Goal: Task Accomplishment & Management: Complete application form

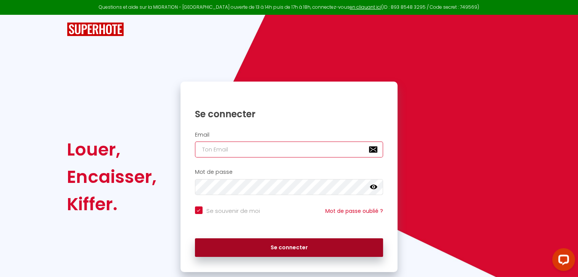
type input "[EMAIL_ADDRESS][PERSON_NAME][DOMAIN_NAME]"
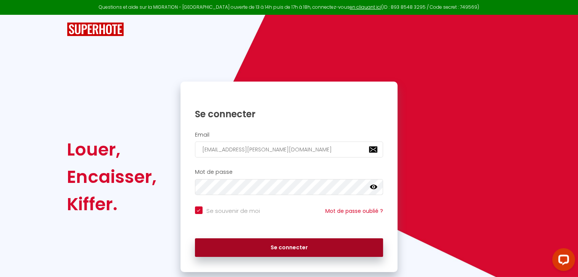
click at [229, 243] on button "Se connecter" at bounding box center [289, 248] width 188 height 19
checkbox input "true"
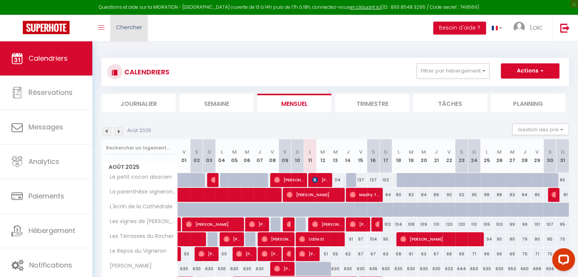
click at [139, 28] on span "Chercher" at bounding box center [129, 27] width 26 height 8
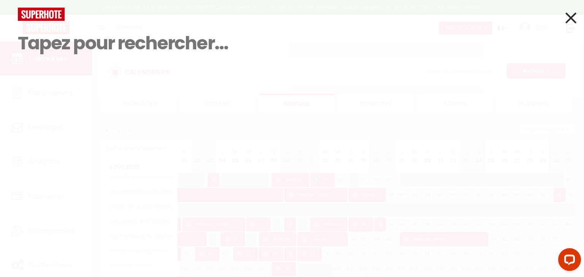
paste input "6210908"
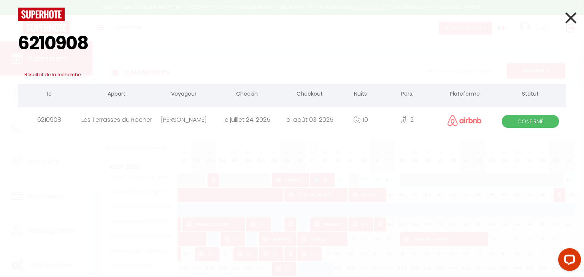
type input "6210908"
click at [330, 119] on div "di août 03. 2025" at bounding box center [309, 120] width 63 height 25
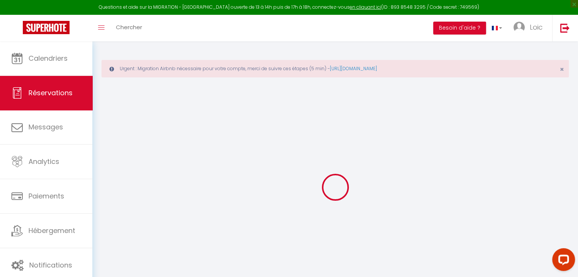
type input "[PERSON_NAME]"
type input "Rodella"
type input "[EMAIL_ADDRESS][DOMAIN_NAME]"
type input "[PHONE_NUMBER]"
select select "FR"
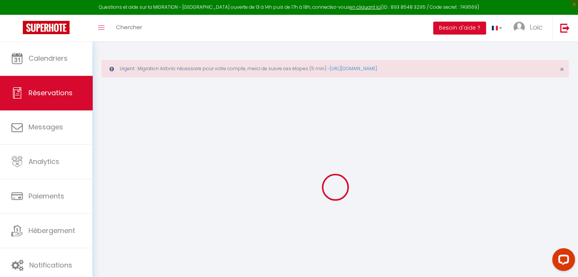
type input "0"
select select "68716"
select select "1"
select select
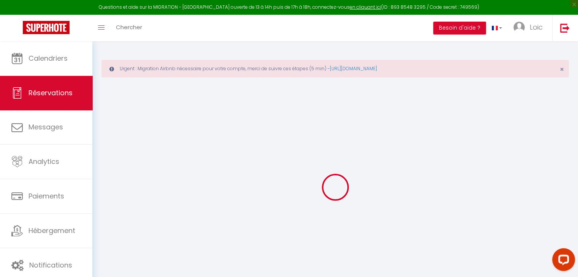
type input "2"
select select "12"
select select
checkbox input "false"
type input "0"
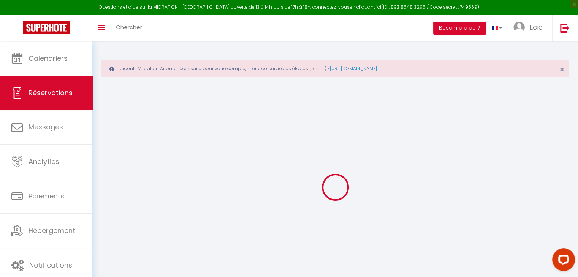
select select "1"
type input "0"
select select
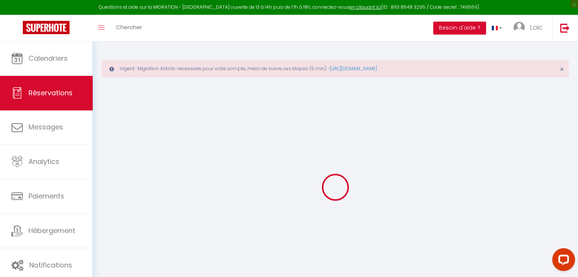
select select
select select "15"
checkbox input "false"
select select
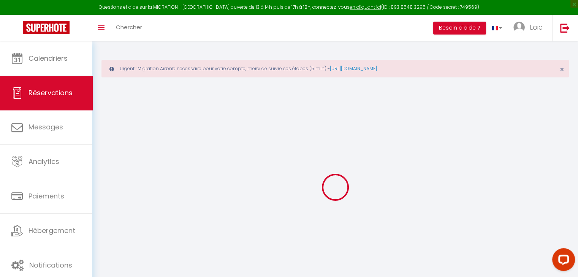
checkbox input "false"
select select
checkbox input "false"
select select
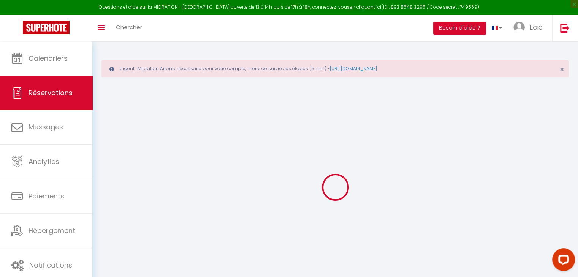
select select
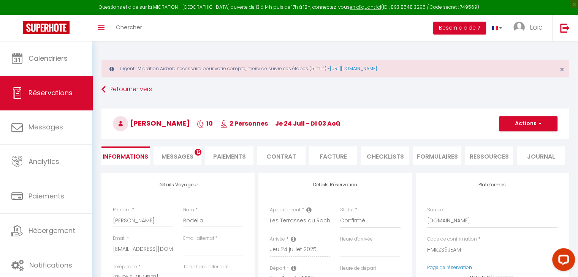
checkbox input "false"
select select
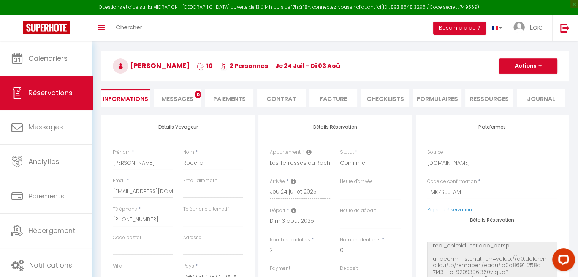
scroll to position [76, 0]
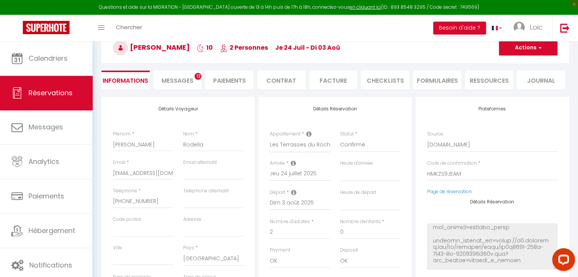
click at [223, 75] on li "Paiements" at bounding box center [229, 80] width 48 height 19
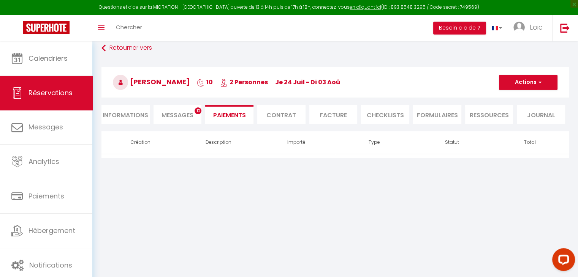
scroll to position [41, 0]
click at [289, 111] on li "Contrat" at bounding box center [281, 115] width 48 height 19
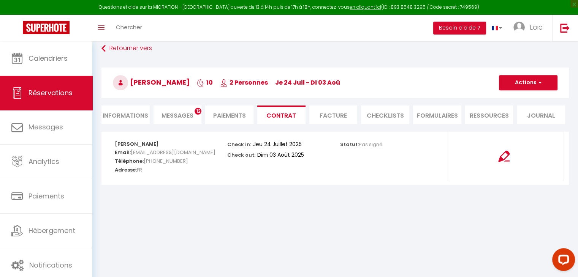
click at [327, 110] on li "Facture" at bounding box center [333, 115] width 48 height 19
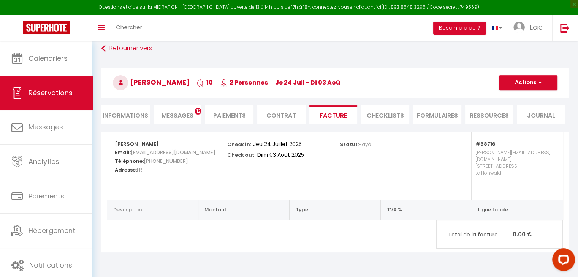
click at [386, 108] on li "CHECKLISTS" at bounding box center [385, 115] width 48 height 19
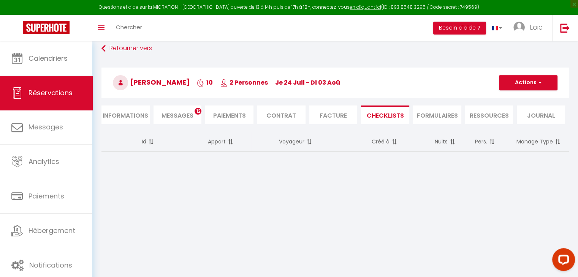
drag, startPoint x: 103, startPoint y: 121, endPoint x: 106, endPoint y: 118, distance: 4.0
click at [103, 120] on li "Informations" at bounding box center [125, 115] width 48 height 19
select select
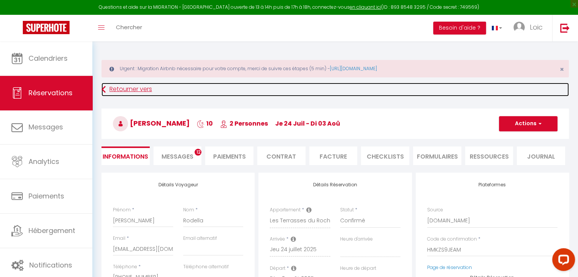
click at [103, 90] on icon at bounding box center [103, 90] width 4 height 14
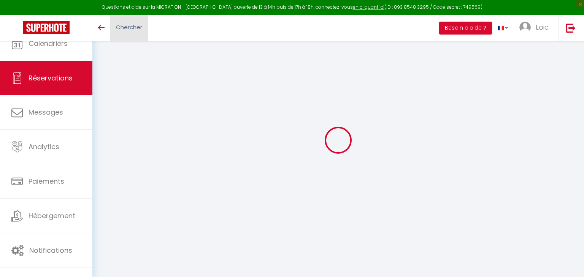
scroll to position [41, 0]
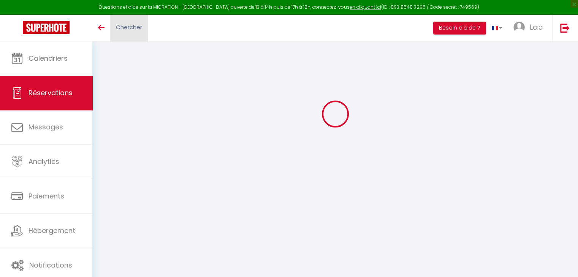
click at [144, 28] on link "Chercher" at bounding box center [129, 28] width 38 height 27
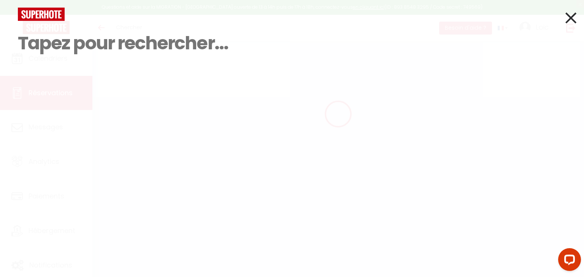
scroll to position [0, 0]
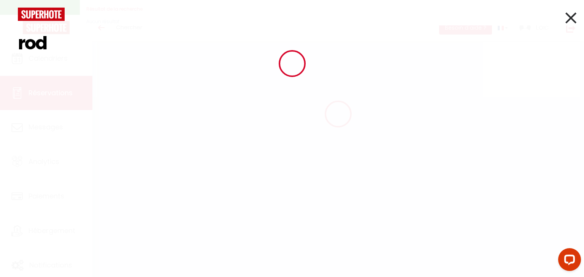
type input "rode"
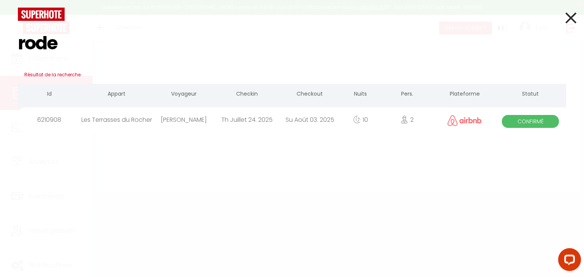
type input "Axel"
type input "Rodella"
type input "wpzd6gzjyqtzpbx4lqhzjrkpejni@reply.superhote.com"
type input "+33630670636"
select select "FR"
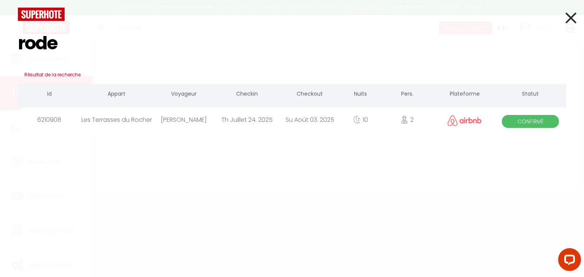
type input "0"
select select "68716"
select select "1"
select select
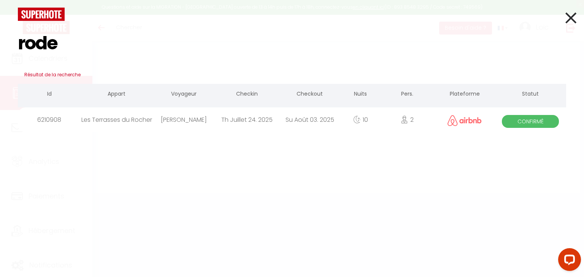
type input "2"
select select "12"
select select
select select "1"
type input "0"
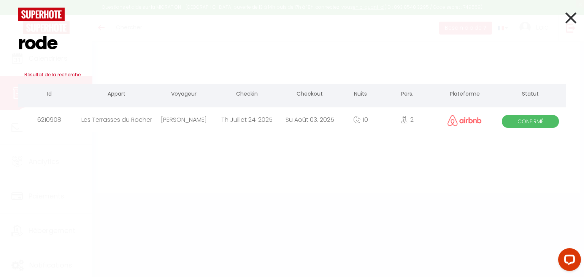
type input "0"
select select
select select "15"
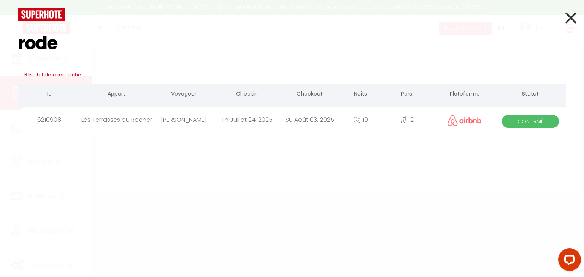
select select
checkbox input "false"
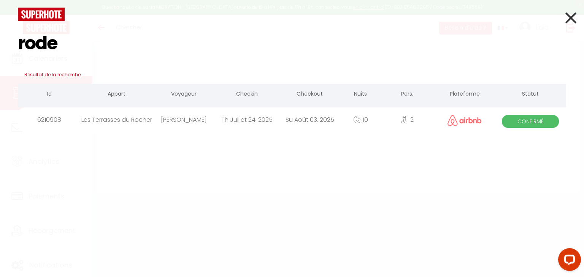
select select
type input "rode"
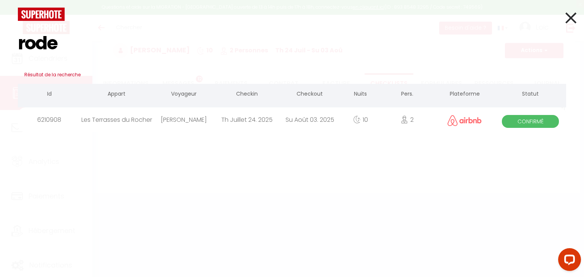
click at [356, 120] on icon at bounding box center [357, 120] width 8 height 8
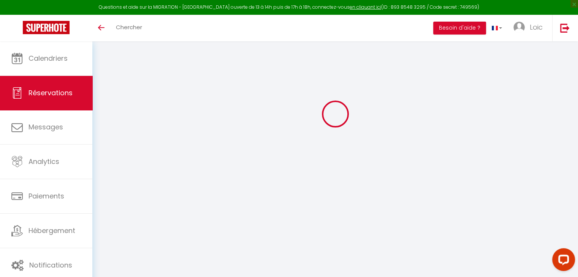
type input "[PERSON_NAME]"
type input "Rodella"
type input "[EMAIL_ADDRESS][DOMAIN_NAME]"
type input "[PHONE_NUMBER]"
select select "FR"
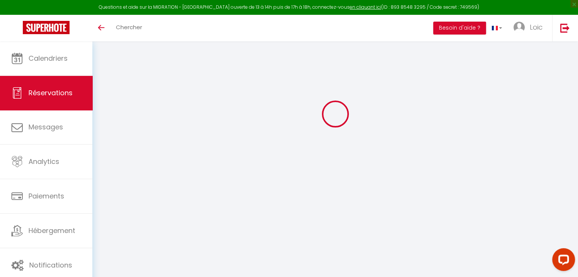
type input "0"
select select "68716"
select select "1"
select select
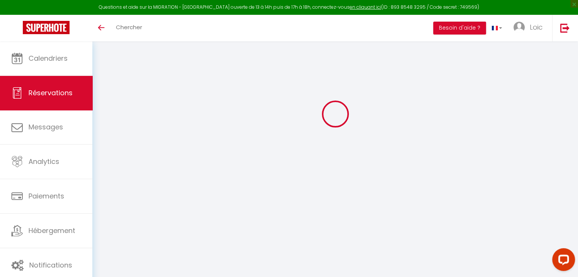
type input "2"
select select "12"
select select
checkbox input "false"
type input "0"
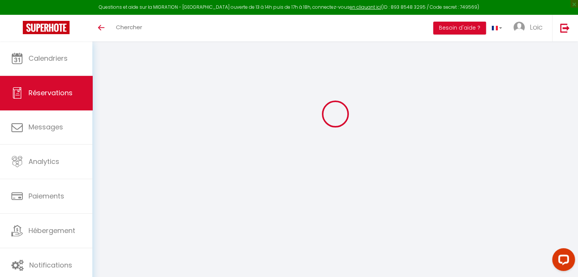
select select "1"
type input "0"
select select
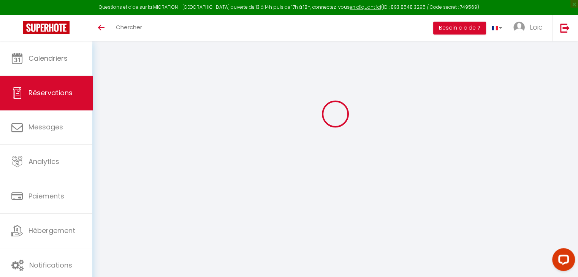
select select
select select "15"
checkbox input "false"
select select
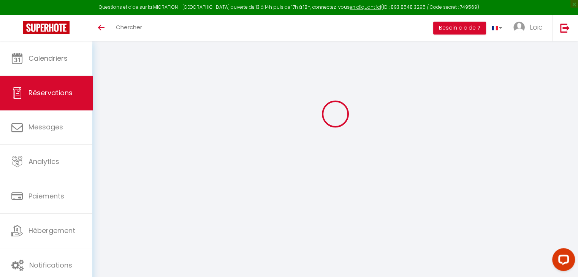
checkbox input "false"
select select
checkbox input "false"
select select
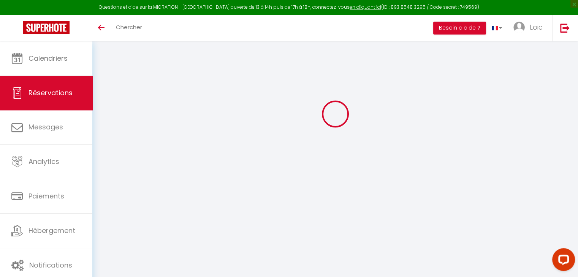
select select
checkbox input "false"
select select
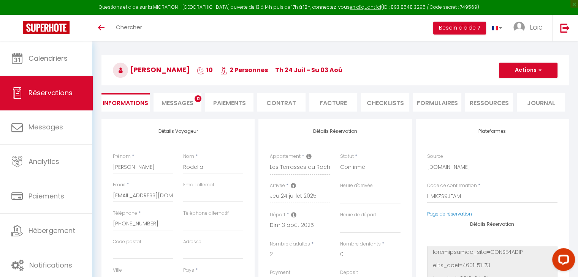
scroll to position [38, 0]
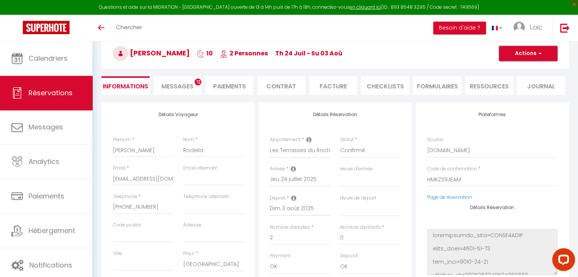
click at [526, 59] on button "Actions" at bounding box center [528, 53] width 59 height 15
click at [451, 48] on h3 "Axel Rodella 10 2 Personnes Th 24 Juil - Su 03 Aoû" at bounding box center [334, 53] width 467 height 30
click at [502, 90] on li "Ressources" at bounding box center [489, 85] width 48 height 19
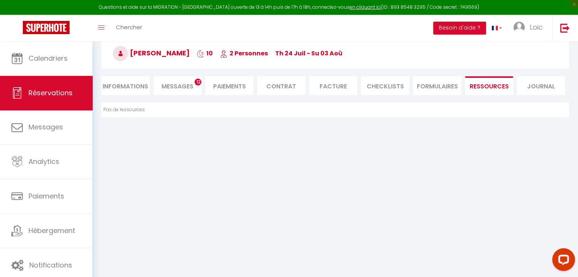
click at [562, 95] on div "Retourner vers Axel Rodella 10 2 Personnes Th 24 Juil - Su 03 Aoû Actions Enreg…" at bounding box center [334, 58] width 477 height 90
click at [536, 81] on li "Journal" at bounding box center [541, 85] width 48 height 19
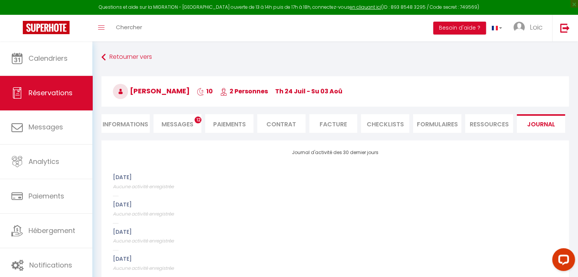
click at [478, 127] on li "Ressources" at bounding box center [489, 123] width 48 height 19
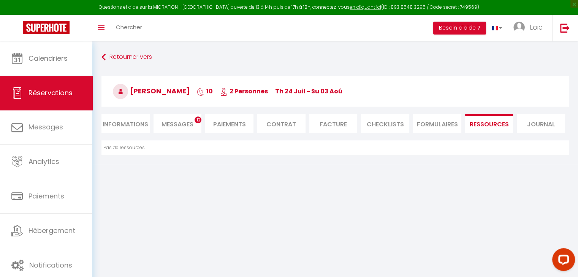
click at [412, 125] on ul "Informations Messages 12 Paiements Contrat Facture CHECKLISTS FORMULAIRES Resso…" at bounding box center [334, 123] width 467 height 19
click at [419, 123] on li "FORMULAIRES" at bounding box center [437, 123] width 48 height 19
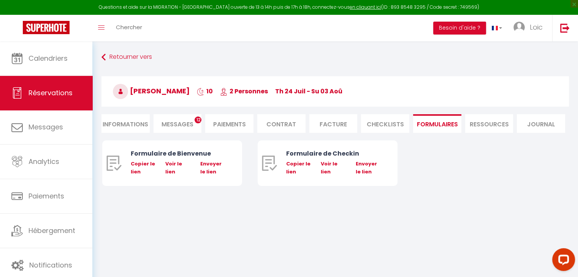
click at [387, 129] on li "CHECKLISTS" at bounding box center [385, 123] width 48 height 19
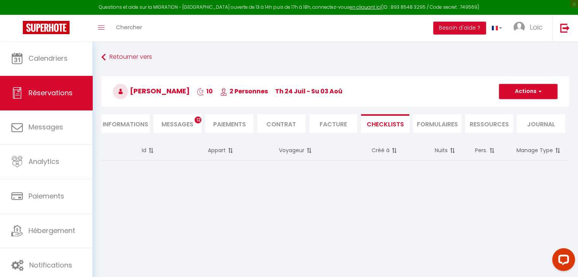
click at [425, 130] on li "FORMULAIRES" at bounding box center [437, 123] width 48 height 19
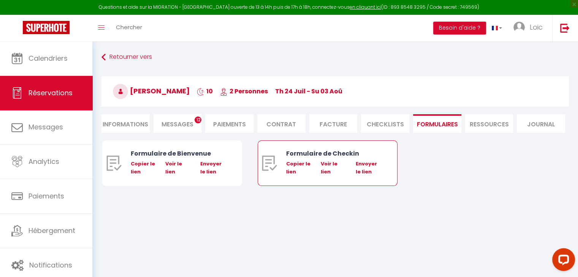
click at [342, 150] on div "Formulaire de Checkin" at bounding box center [333, 153] width 94 height 9
click at [312, 160] on div "Formulaire de Checkin Copier le lien Voir le lien Envoyer le lien" at bounding box center [333, 163] width 94 height 45
click at [326, 160] on link "Voir le lien" at bounding box center [329, 167] width 17 height 15
click at [393, 115] on li "CHECKLISTS" at bounding box center [385, 123] width 48 height 19
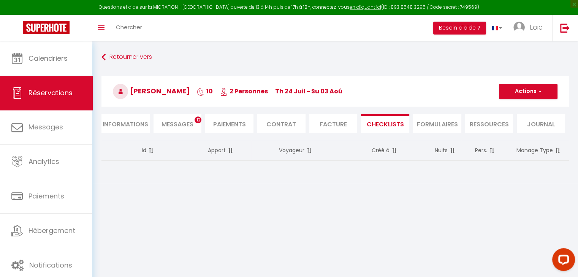
click at [307, 125] on ul "Informations Messages 12 Paiements Contrat Facture CHECKLISTS FORMULAIRES Resso…" at bounding box center [334, 123] width 467 height 19
click at [319, 123] on li "Facture" at bounding box center [333, 123] width 48 height 19
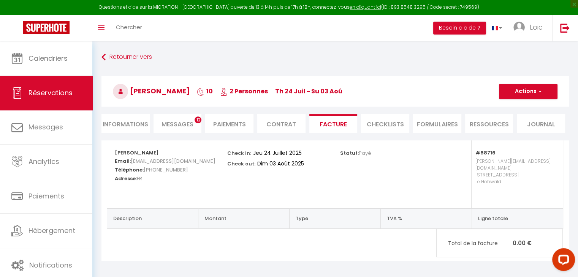
click at [285, 125] on li "Contrat" at bounding box center [281, 123] width 48 height 19
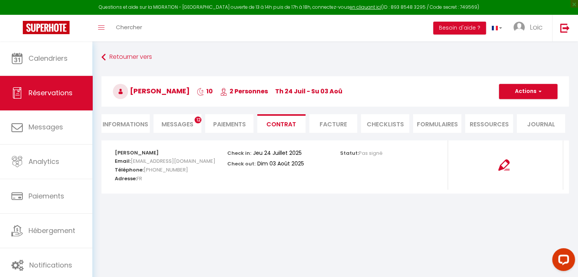
click at [353, 117] on li "Facture" at bounding box center [333, 123] width 48 height 19
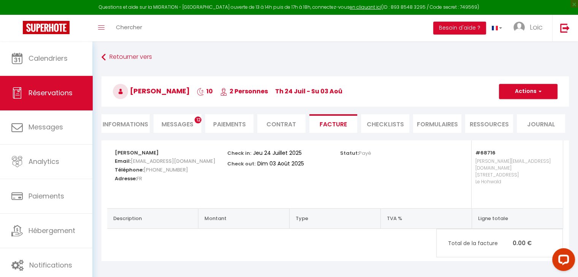
click at [277, 127] on li "Contrat" at bounding box center [281, 123] width 48 height 19
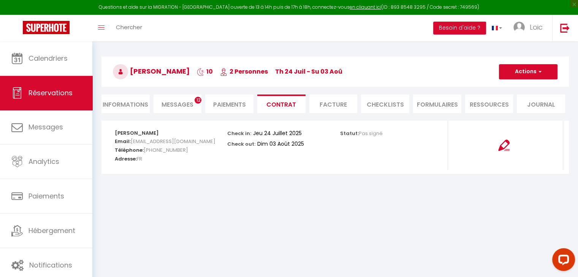
scroll to position [41, 0]
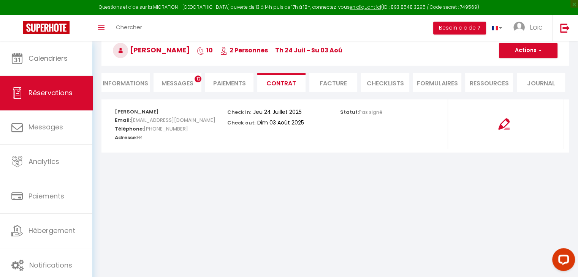
click at [487, 127] on div at bounding box center [504, 119] width 102 height 21
click at [500, 123] on img at bounding box center [503, 124] width 11 height 11
click at [233, 87] on li "Paiements" at bounding box center [229, 82] width 48 height 19
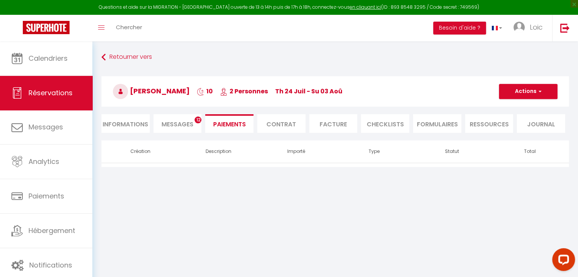
click at [159, 130] on li "Messages 12" at bounding box center [177, 123] width 48 height 19
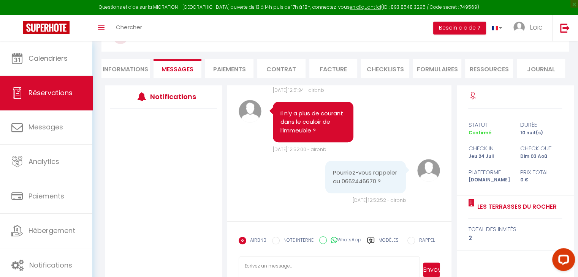
scroll to position [38, 0]
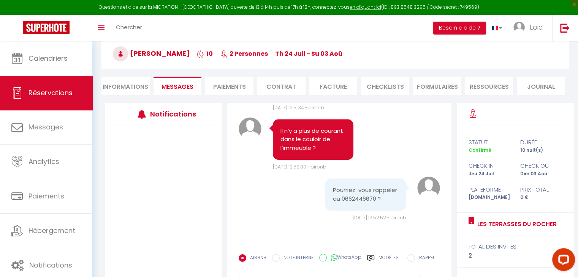
click at [141, 86] on li "Informations" at bounding box center [125, 86] width 48 height 19
select select
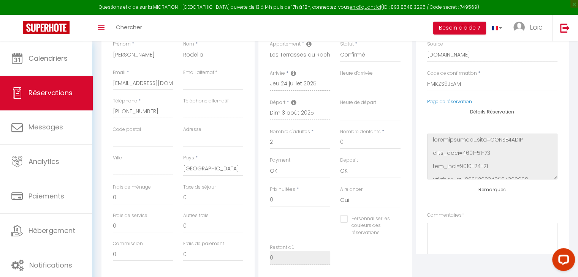
scroll to position [152, 0]
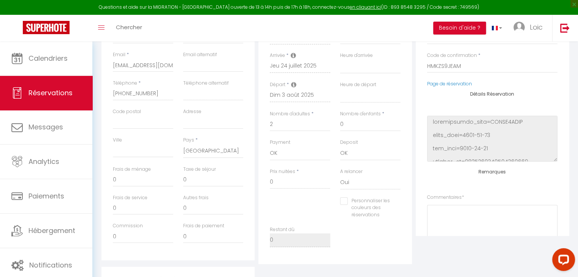
select select
checkbox input "false"
click at [442, 85] on link "Page de réservation" at bounding box center [449, 84] width 45 height 6
select select
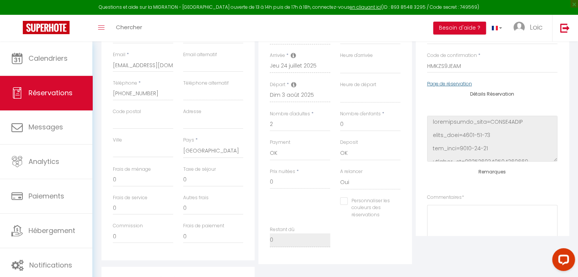
select select
checkbox input "false"
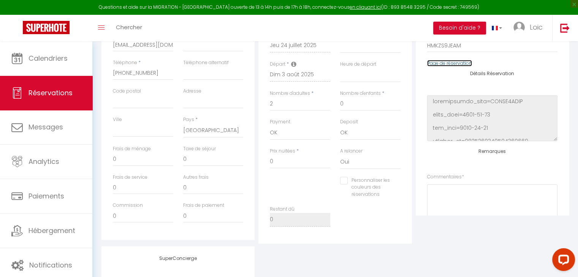
scroll to position [190, 0]
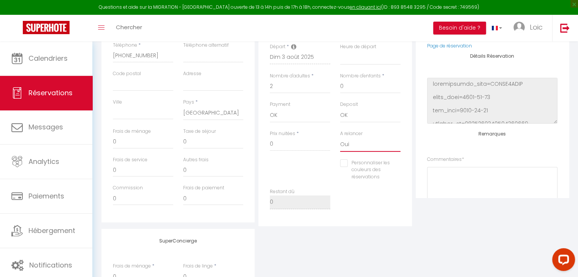
click at [346, 138] on select "Oui Non" at bounding box center [370, 145] width 60 height 14
select select "0"
click at [340, 138] on select "Oui Non" at bounding box center [370, 145] width 60 height 14
select select
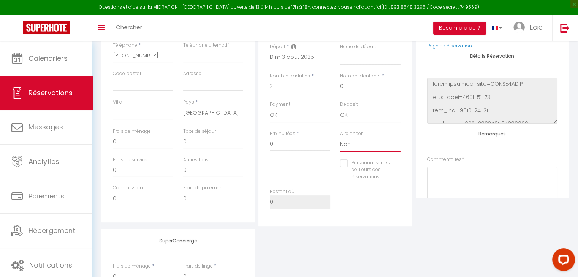
checkbox input "false"
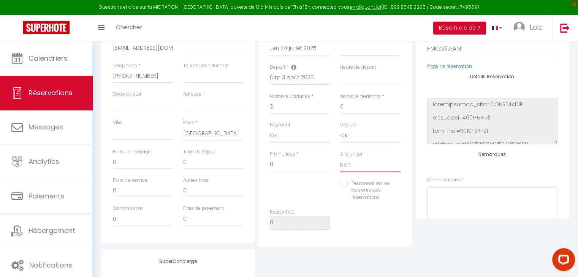
scroll to position [181, 0]
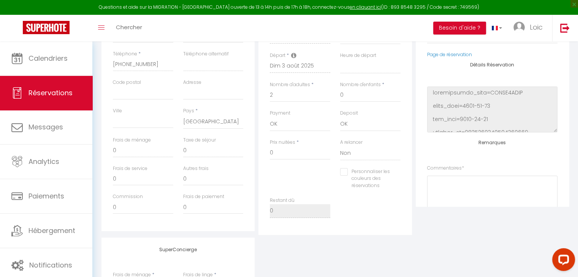
select select
checkbox input "false"
select select
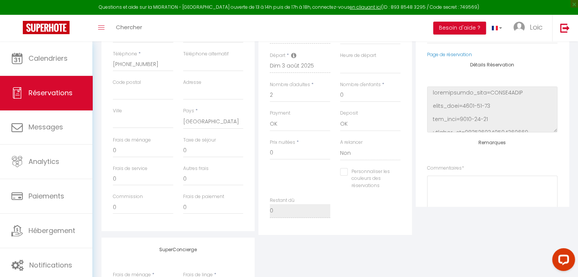
checkbox input "false"
select select
checkbox input "false"
click at [294, 146] on label "Prix nuitées" at bounding box center [282, 142] width 25 height 7
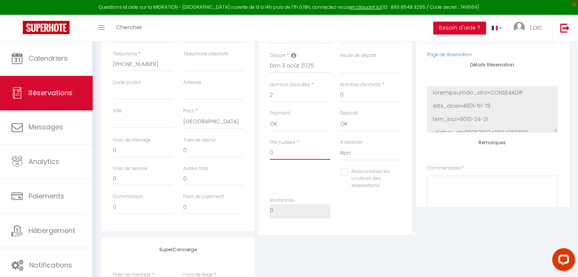
click at [294, 146] on input "0" at bounding box center [300, 153] width 60 height 14
select select
checkbox input "false"
select select
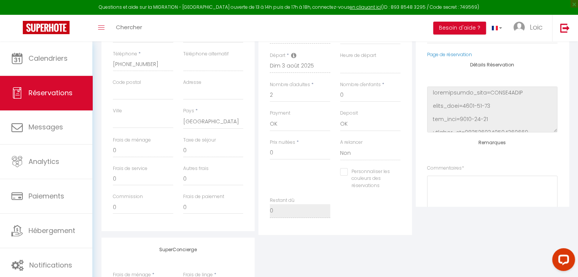
select select
checkbox input "false"
select select
checkbox input "false"
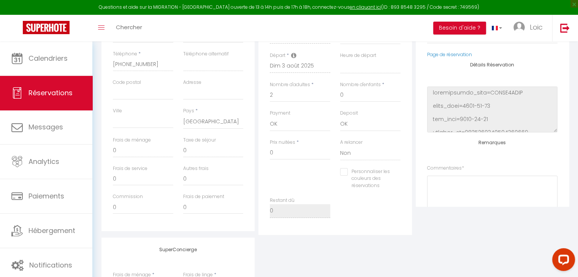
select select
checkbox input "false"
select select
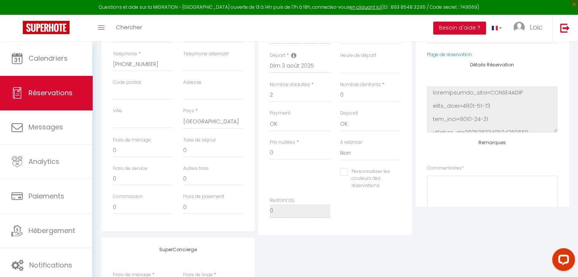
checkbox input "false"
select select
checkbox input "false"
select select
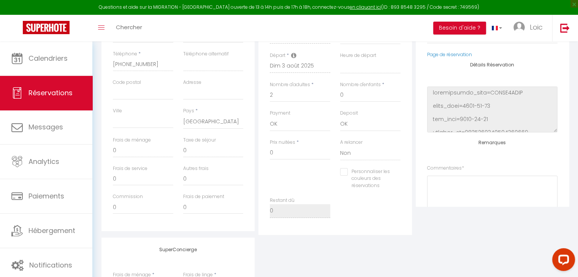
select select
checkbox input "false"
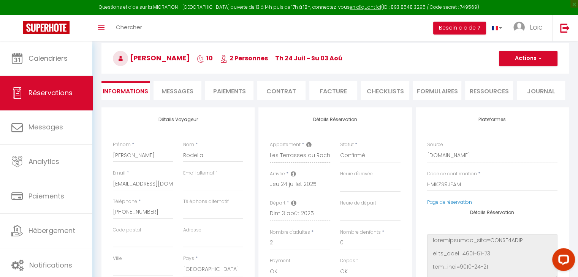
scroll to position [0, 0]
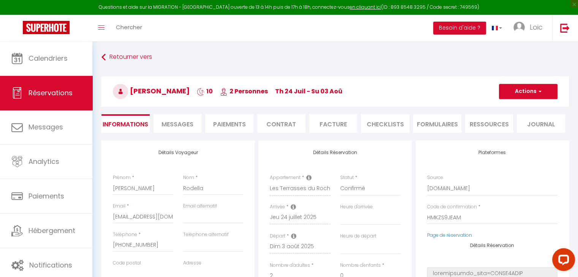
select select
checkbox input "false"
select select
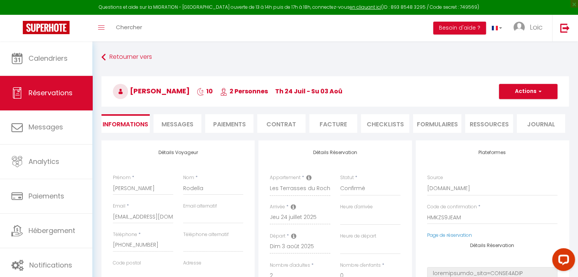
checkbox input "false"
select select
checkbox input "false"
select select
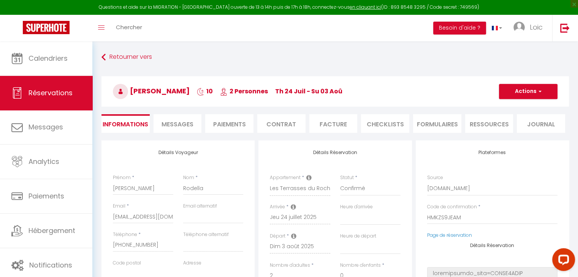
select select
checkbox input "false"
select select
checkbox input "false"
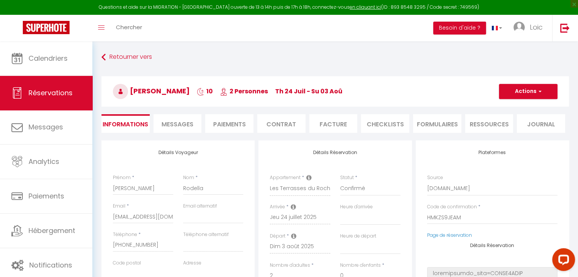
select select
checkbox input "false"
select select
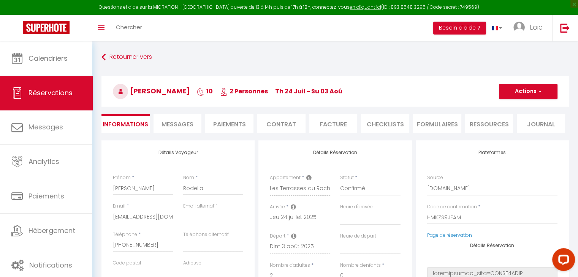
checkbox input "false"
select select
checkbox input "false"
select select
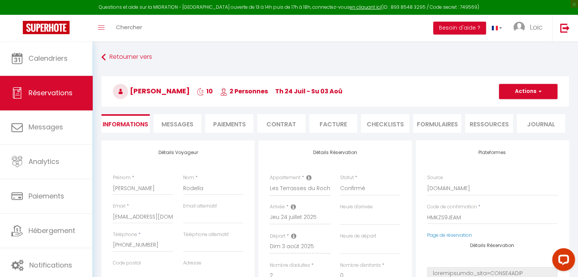
select select
checkbox input "false"
select select
checkbox input "false"
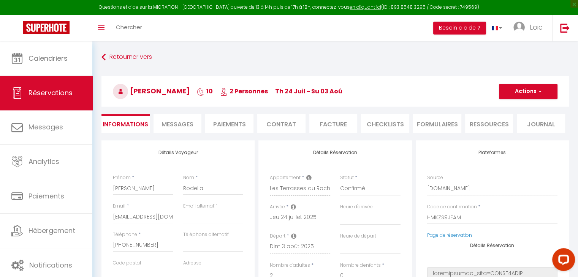
select select
checkbox input "false"
select select
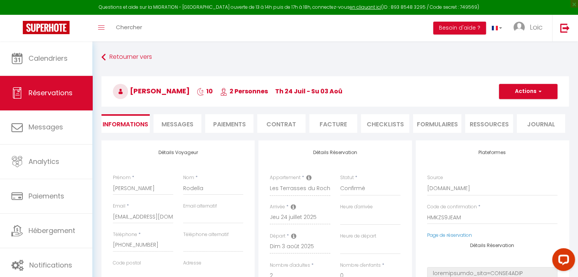
checkbox input "false"
select select
checkbox input "false"
select select
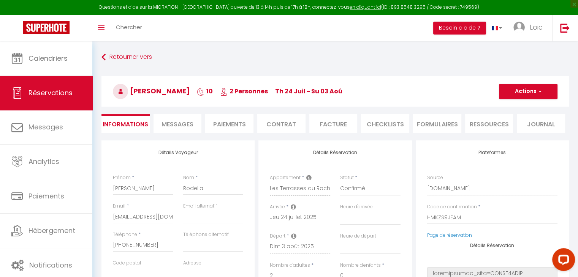
select select
checkbox input "false"
select select
checkbox input "false"
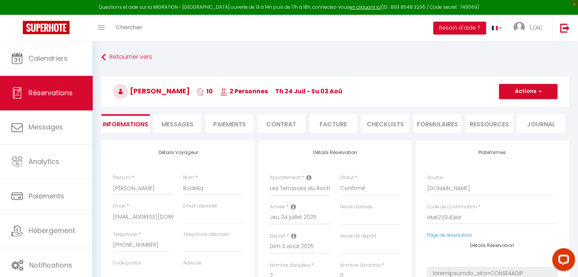
select select
checkbox input "false"
select select
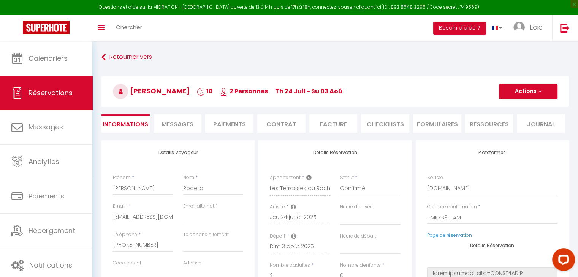
checkbox input "false"
select select
checkbox input "false"
select select
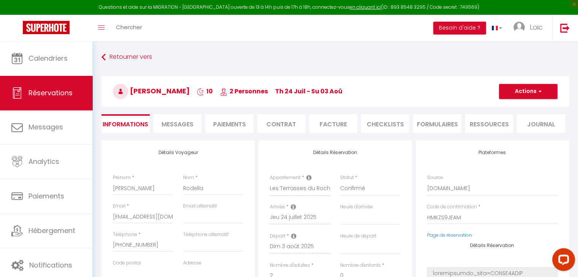
select select
checkbox input "false"
select select
checkbox input "false"
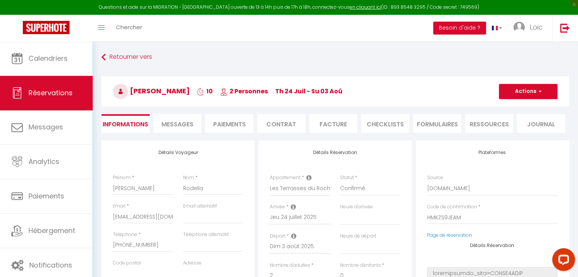
select select
checkbox input "false"
select select
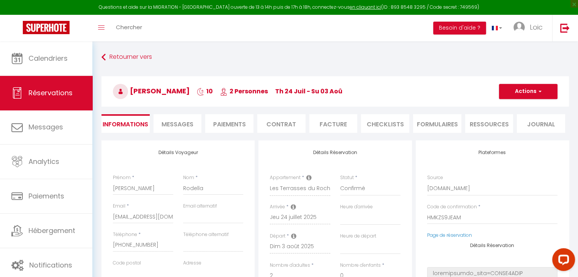
checkbox input "false"
select select
checkbox input "false"
select select
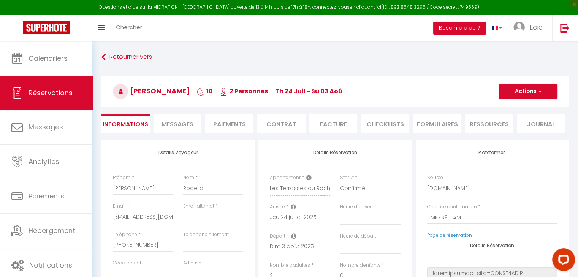
select select
checkbox input "false"
select select
checkbox input "false"
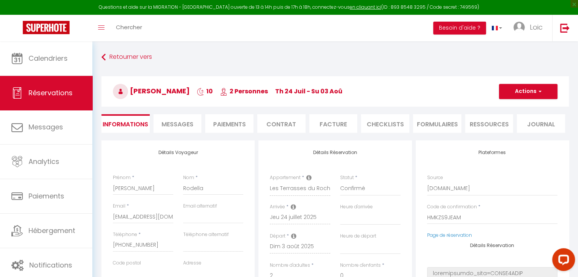
select select
checkbox input "false"
select select
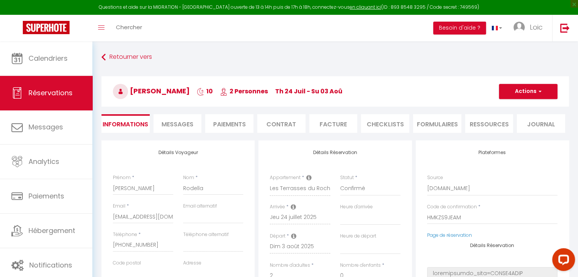
checkbox input "false"
select select
checkbox input "false"
select select
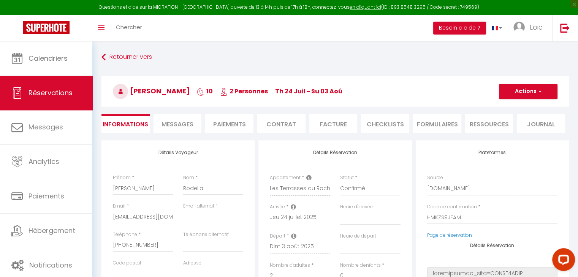
select select
checkbox input "false"
select select
checkbox input "false"
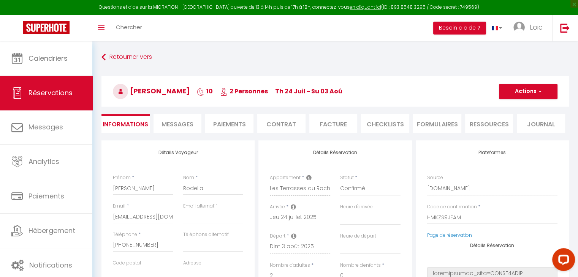
select select
checkbox input "false"
select select
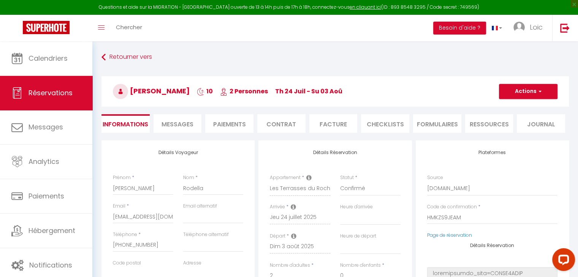
checkbox input "false"
select select
checkbox input "false"
select select
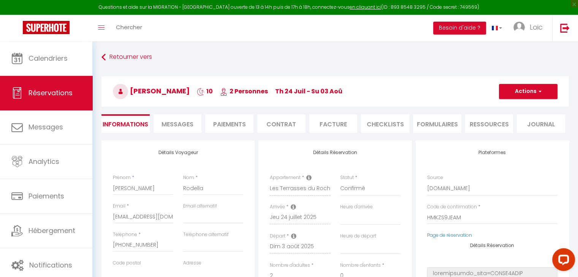
select select
checkbox input "false"
select select
checkbox input "false"
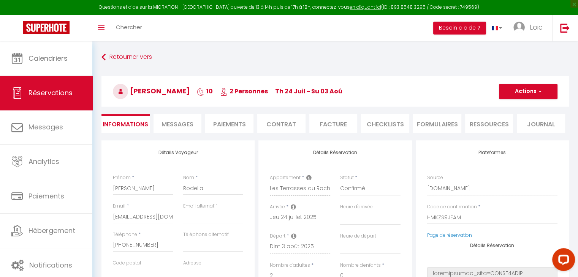
select select
checkbox input "false"
select select
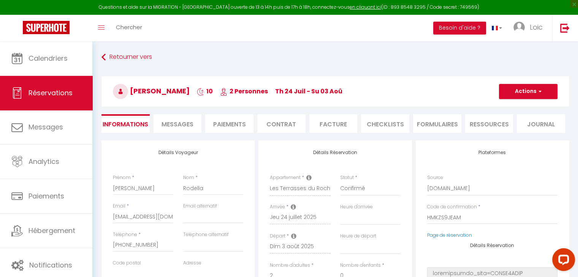
checkbox input "false"
select select
checkbox input "false"
select select
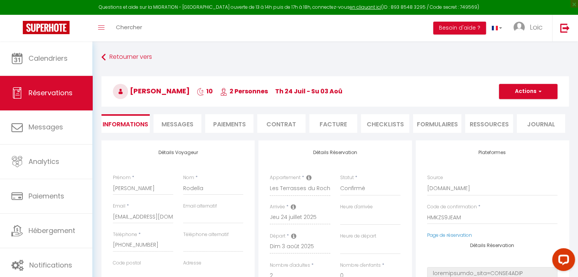
select select
checkbox input "false"
select select
checkbox input "false"
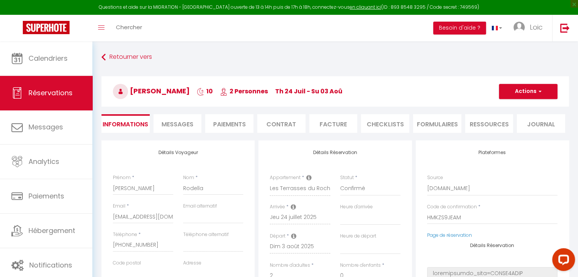
select select
checkbox input "false"
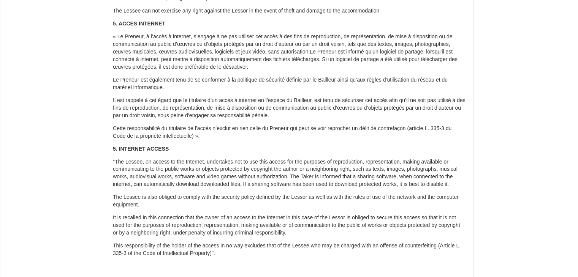
scroll to position [684, 0]
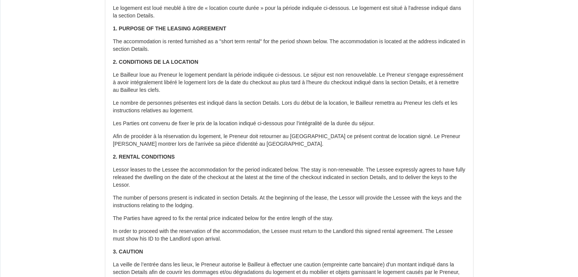
scroll to position [190, 0]
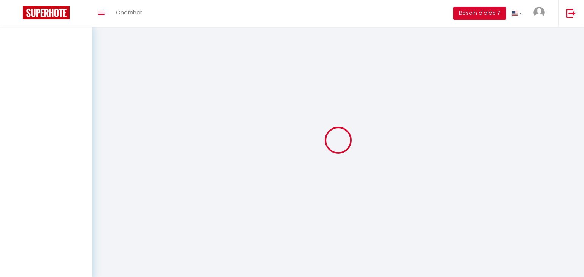
select select
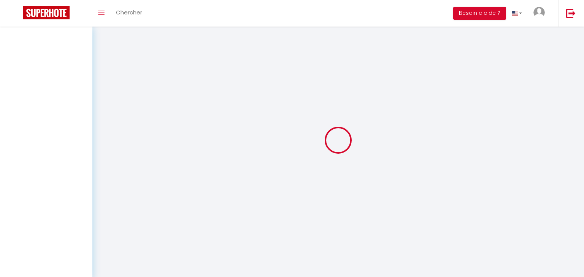
select select
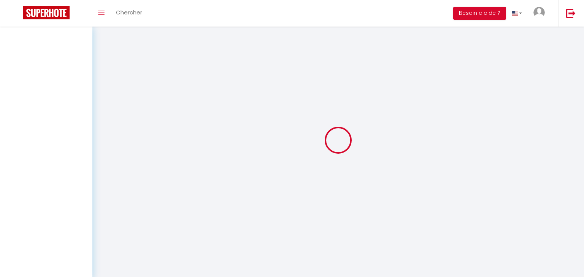
select select
checkbox input "false"
select select
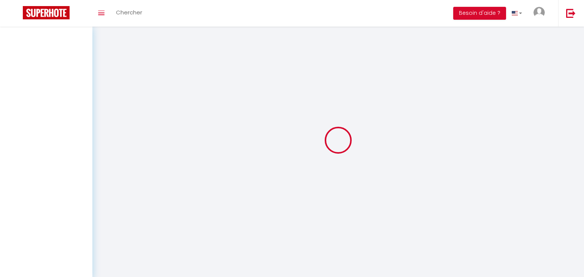
select select
checkbox input "false"
type input "Axel"
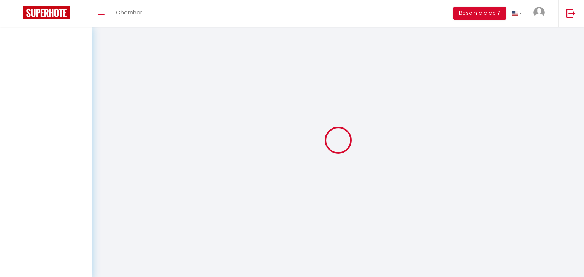
type input "Rodella"
type input "wpzd6gzjyqtzpbx4lqhzjrkpejni@reply.superhote.com"
type input "+33630670636"
select select "FR"
type input "0"
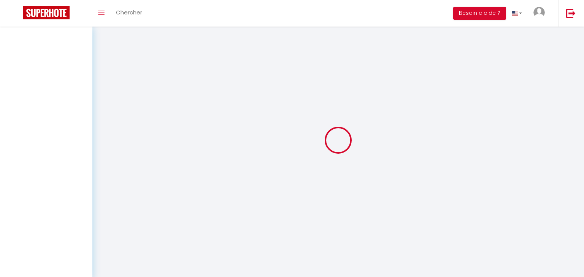
select select "1"
select select
type input "2"
select select "12"
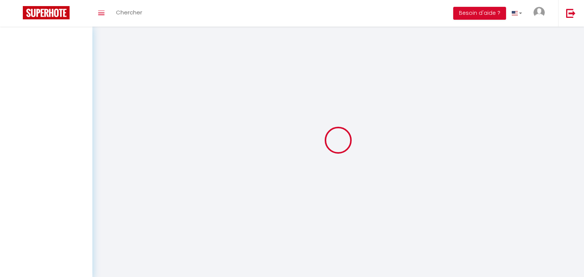
select select
checkbox input "false"
type input "0"
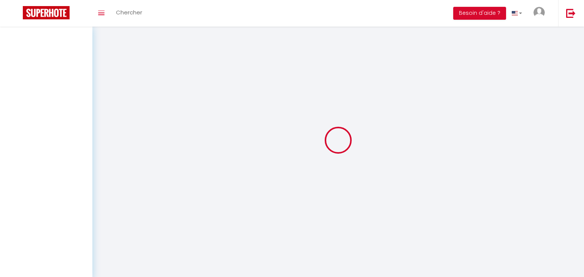
type input "0"
select select
select select "15"
checkbox input "false"
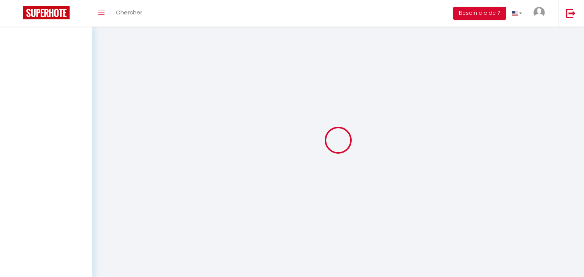
select select "68716"
select select "1"
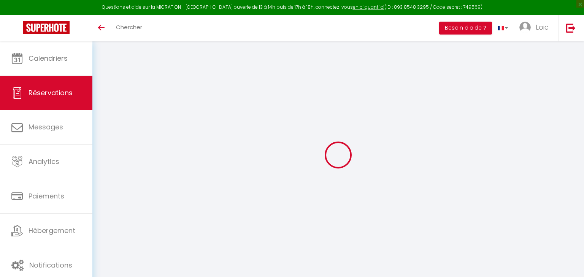
select select
checkbox input "false"
select select
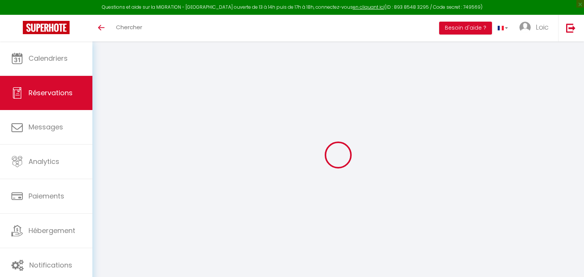
checkbox input "false"
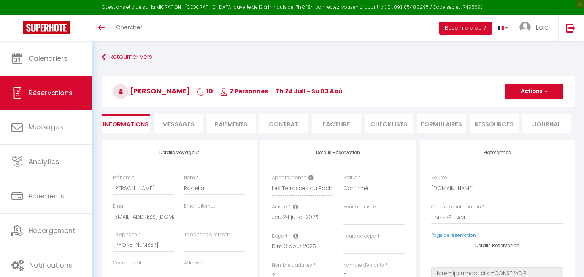
select select
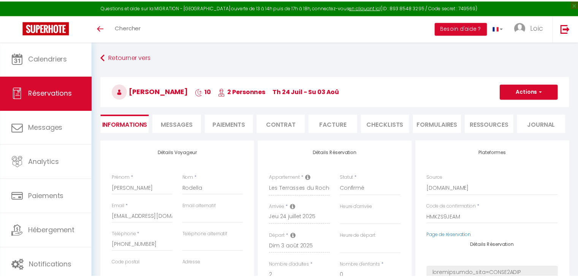
scroll to position [181, 0]
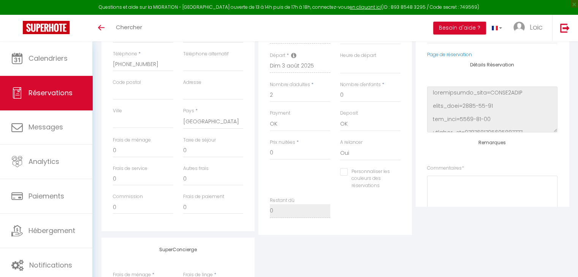
checkbox input "false"
select select
click at [163, 33] on div "Toggle menubar Chercher BUTTON Besoin d'aide ? Loic Paramètres Équipe" at bounding box center [313, 28] width 517 height 27
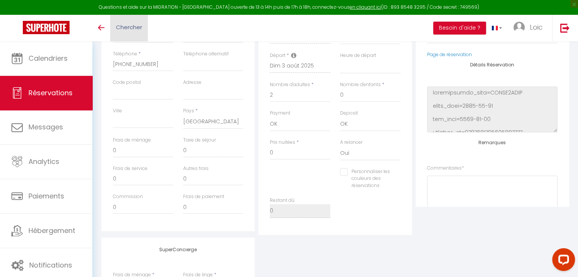
click at [128, 26] on span "Chercher" at bounding box center [129, 27] width 26 height 8
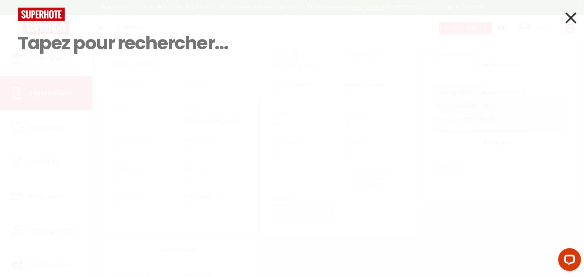
paste input "6210452"
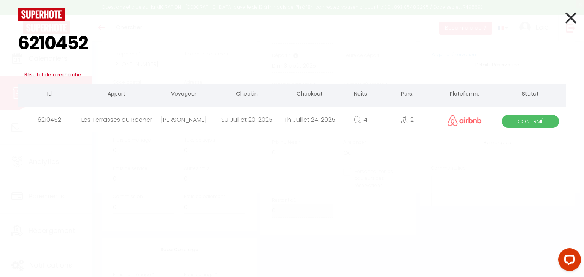
type input "6210452"
click at [163, 124] on div "[PERSON_NAME]" at bounding box center [183, 120] width 63 height 25
select select
checkbox input "false"
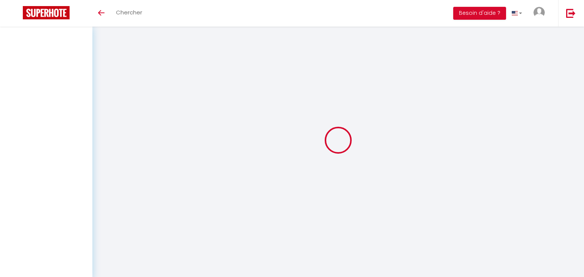
select select
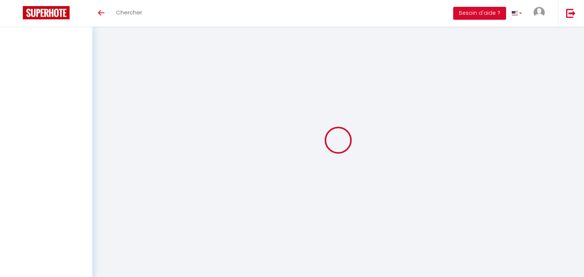
select select
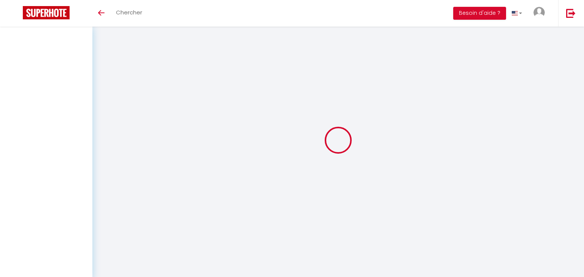
checkbox input "false"
select select
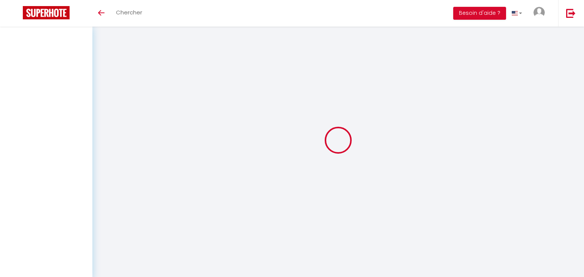
select select
checkbox input "false"
select select
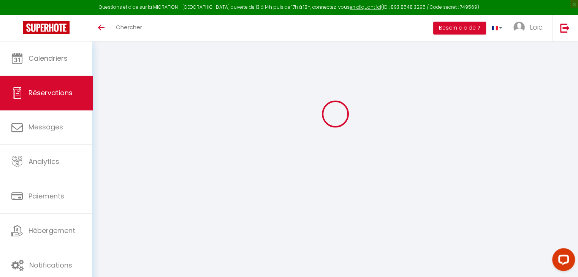
type input "[PERSON_NAME]"
type input "Cloix"
type input "[EMAIL_ADDRESS][DOMAIN_NAME]"
type input "[PHONE_NUMBER]"
type input "F"
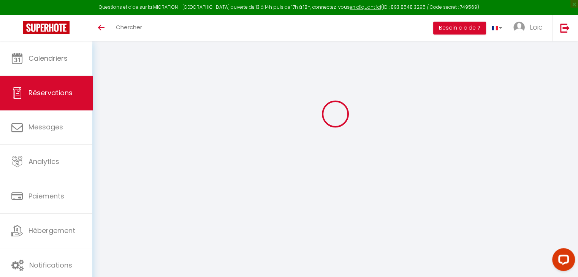
select select "FR"
type input "12.49"
select select "68716"
select select "1"
select select
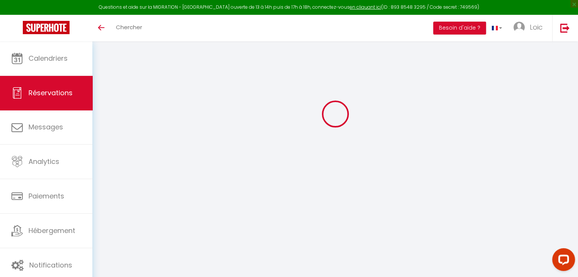
select select
type input "2"
type input "1"
select select "12"
select select
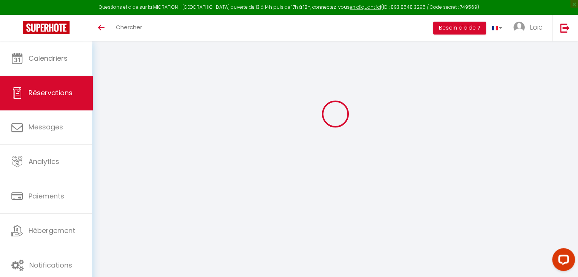
type input "297"
checkbox input "false"
type input "0"
select select "1"
type input "0"
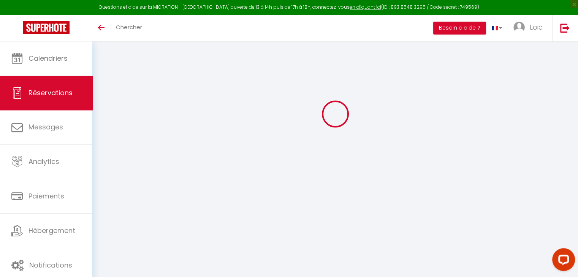
type input "0"
select select
select select "15"
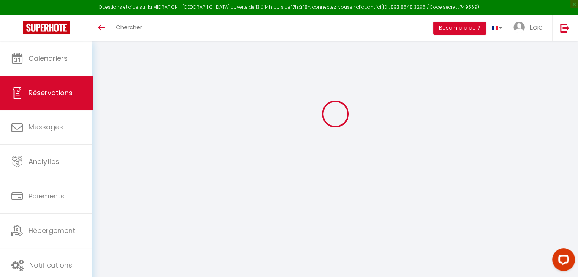
checkbox input "false"
select select
checkbox input "false"
select select
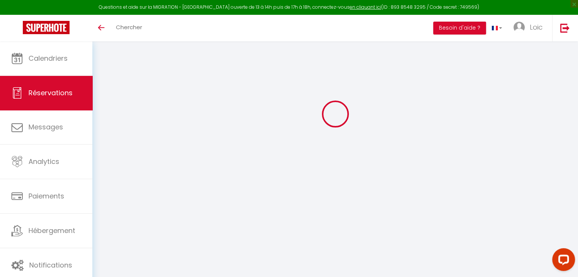
select select
checkbox input "false"
select select
checkbox input "false"
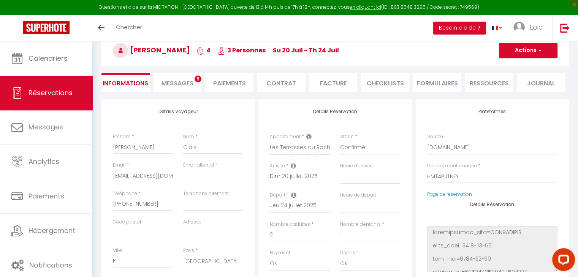
type input "50"
type input "10.89"
select select
checkbox input "false"
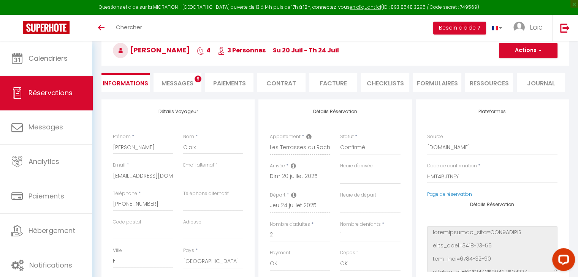
select select
